Goal: Transaction & Acquisition: Book appointment/travel/reservation

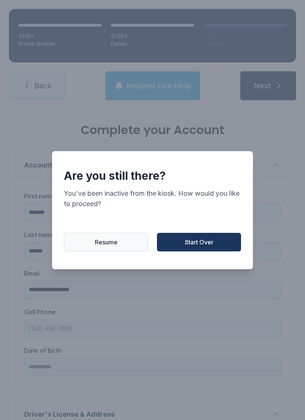
click at [167, 246] on button "Start Over" at bounding box center [199, 242] width 84 height 19
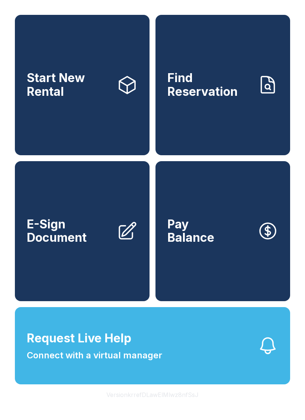
click at [39, 133] on link "Start New Rental" at bounding box center [82, 85] width 135 height 141
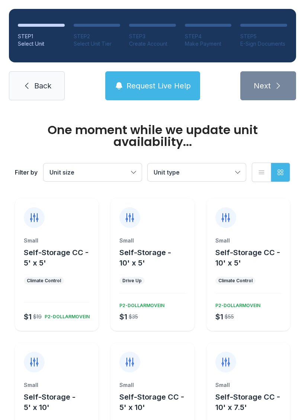
click at [186, 167] on button "Unit type" at bounding box center [197, 173] width 98 height 18
click at [174, 173] on span "Unit type" at bounding box center [167, 172] width 26 height 7
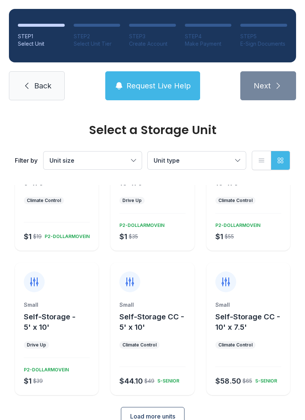
scroll to position [68, 0]
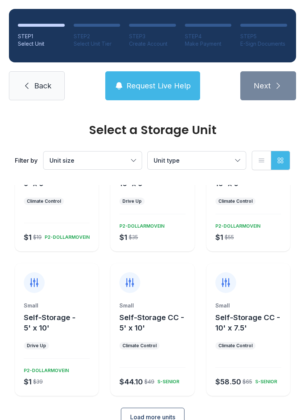
click at [152, 413] on span "Load more units" at bounding box center [152, 417] width 45 height 9
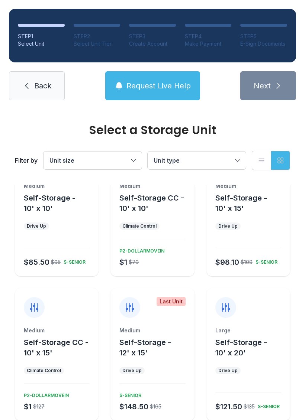
scroll to position [328, 0]
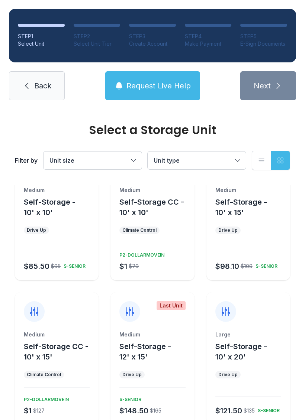
click at [42, 342] on span "Self-Storage CC - 10' x 15'" at bounding box center [56, 351] width 65 height 19
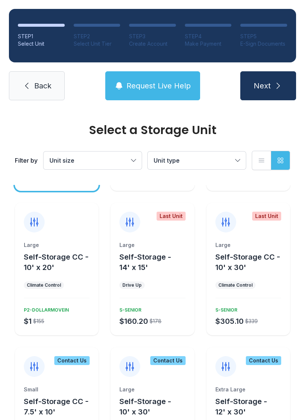
scroll to position [567, 0]
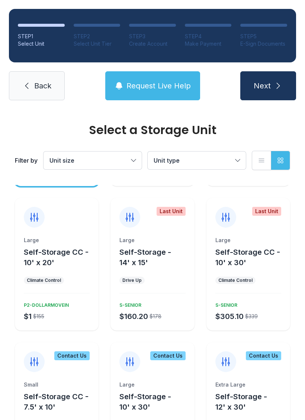
click at [54, 248] on span "Self-Storage CC - 10' x 20'" at bounding box center [56, 257] width 65 height 19
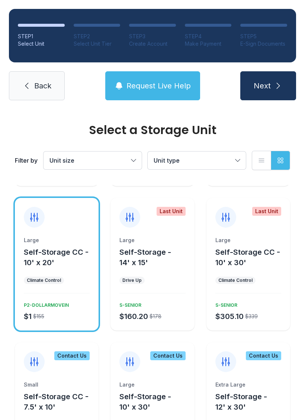
click at [60, 249] on div "Large Self-Storage CC - 10' x 20' Climate Control $1 $155 P2-DOLLARMOVEIN" at bounding box center [57, 284] width 84 height 94
click at [273, 94] on button "Next" at bounding box center [268, 85] width 56 height 29
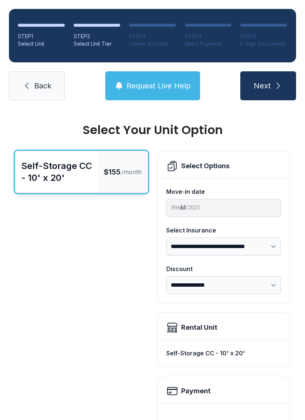
click at [218, 162] on div "Select Options" at bounding box center [205, 166] width 48 height 10
click at [243, 162] on div "Select Options" at bounding box center [223, 166] width 115 height 12
click at [271, 291] on select "**********" at bounding box center [223, 286] width 115 height 18
click at [270, 249] on select "**********" at bounding box center [223, 247] width 115 height 18
click at [39, 86] on span "Back" at bounding box center [42, 86] width 17 height 10
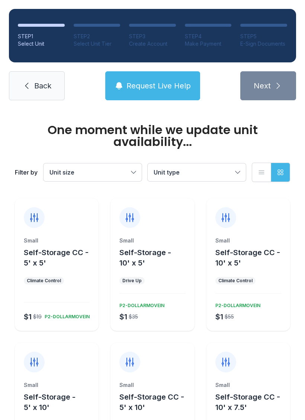
click at [35, 79] on link "Back" at bounding box center [37, 85] width 56 height 29
